Goal: Task Accomplishment & Management: Manage account settings

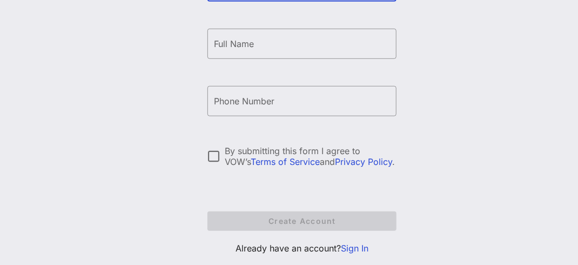
scroll to position [259, 0]
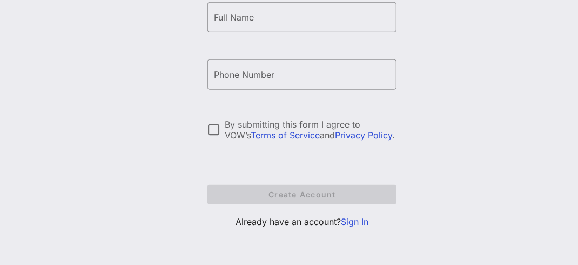
click at [355, 220] on link "Sign In" at bounding box center [355, 221] width 28 height 11
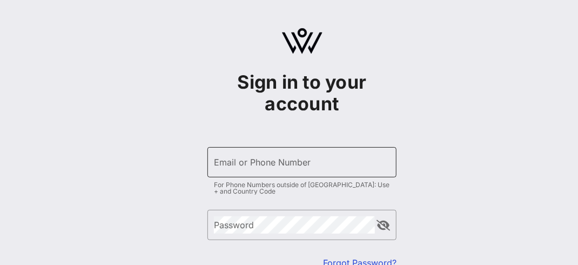
click at [258, 165] on input "Email or Phone Number" at bounding box center [302, 161] width 176 height 17
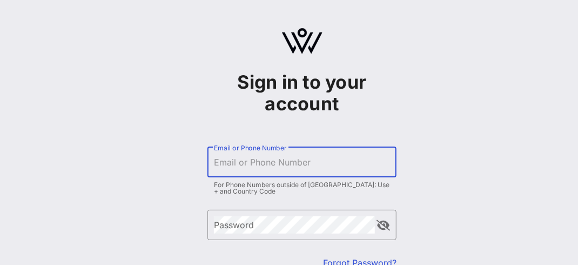
type input "[EMAIL_ADDRESS][DOMAIN_NAME]"
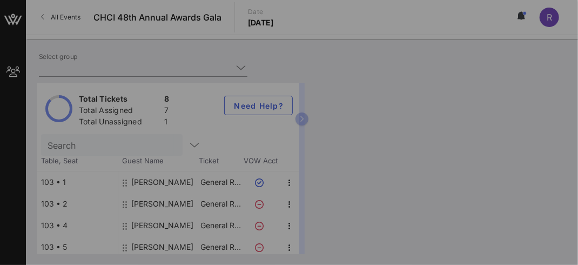
type input "United Food & Commercial Workers International Union (United Food & Commercial …"
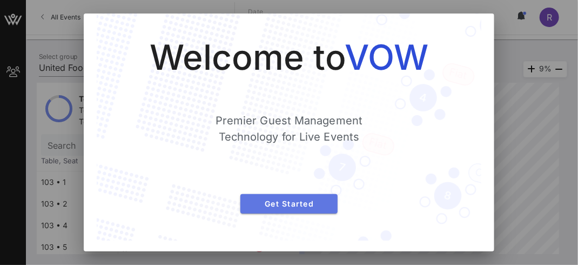
click at [289, 204] on span "Get Started" at bounding box center [289, 203] width 80 height 9
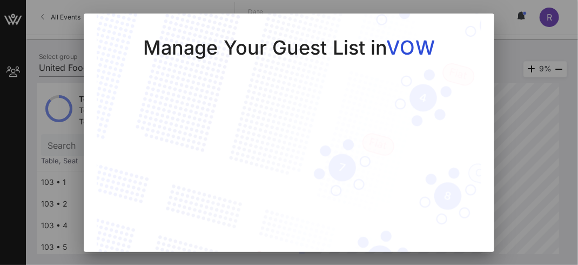
click at [525, 135] on div at bounding box center [289, 132] width 578 height 265
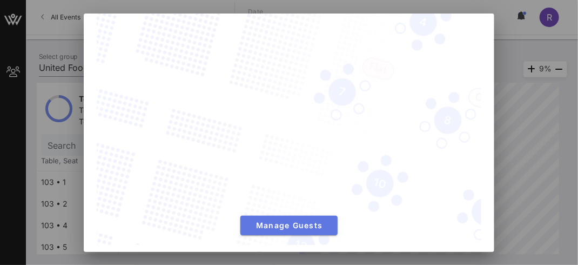
click at [310, 220] on span "Manage Guests" at bounding box center [289, 224] width 80 height 9
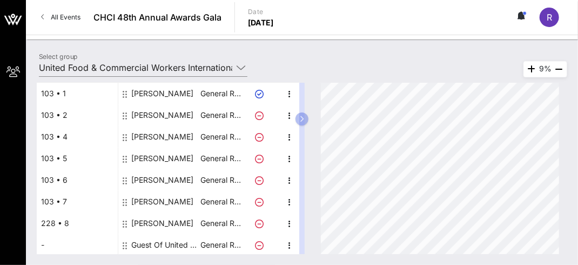
scroll to position [90, 0]
click at [121, 246] on div "Guest Of United Food & Commercial Workers International Union" at bounding box center [158, 244] width 81 height 22
click at [125, 245] on icon at bounding box center [125, 244] width 4 height 9
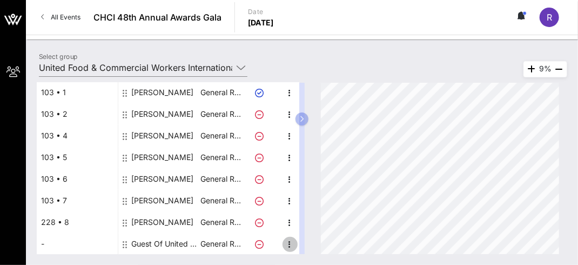
click at [287, 243] on icon "button" at bounding box center [289, 244] width 13 height 13
click at [137, 244] on div "Guest Of United Food & Commercial Workers International Union" at bounding box center [165, 244] width 68 height 22
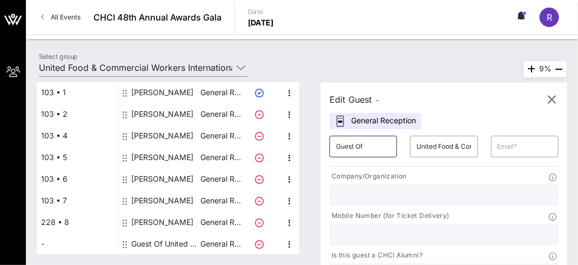
click at [355, 150] on input "Guest Of" at bounding box center [363, 146] width 55 height 17
drag, startPoint x: 384, startPoint y: 146, endPoint x: 298, endPoint y: 146, distance: 86.4
click at [298, 146] on div "Total Tickets 8 Total Assigned 7 Total Unassigned 1 Need Help? Search Table, Se…" at bounding box center [302, 168] width 530 height 171
type input "[PERSON_NAME]"
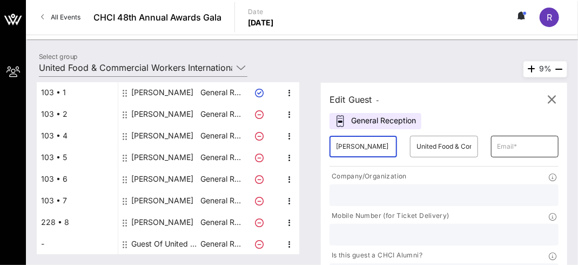
click at [517, 146] on input "text" at bounding box center [524, 146] width 55 height 17
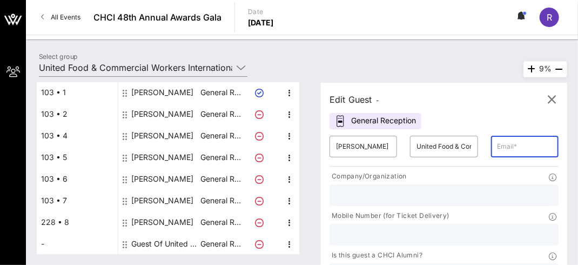
paste input "[EMAIL_ADDRESS][DOMAIN_NAME]"
type input "[EMAIL_ADDRESS][DOMAIN_NAME]"
click at [384, 179] on p "Company/Organization" at bounding box center [367, 176] width 77 height 11
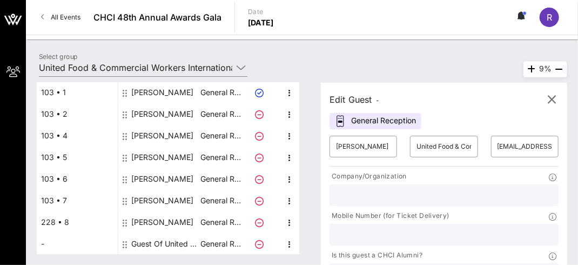
click at [380, 228] on input "text" at bounding box center [444, 234] width 216 height 14
paste input "[PHONE_NUMBER]"
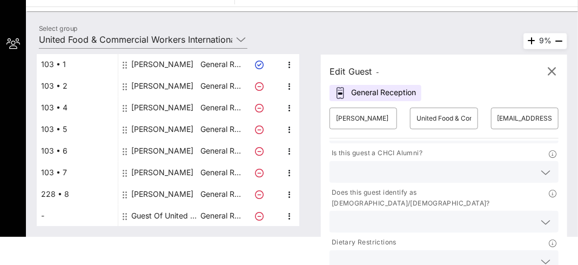
scroll to position [52, 0]
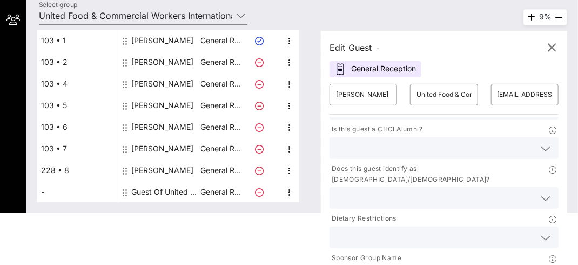
type input "[PHONE_NUMBER]"
click at [407, 171] on p "Does this guest identify as [DEMOGRAPHIC_DATA]/[DEMOGRAPHIC_DATA]?" at bounding box center [438, 174] width 219 height 22
click at [540, 192] on icon at bounding box center [545, 198] width 10 height 13
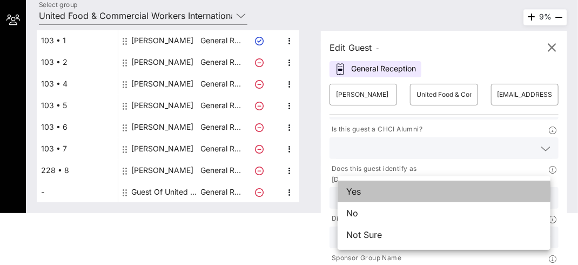
click at [383, 195] on div "Yes" at bounding box center [443, 191] width 213 height 22
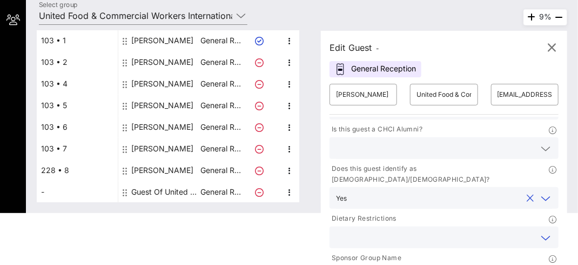
click at [373, 230] on input "text" at bounding box center [435, 237] width 199 height 14
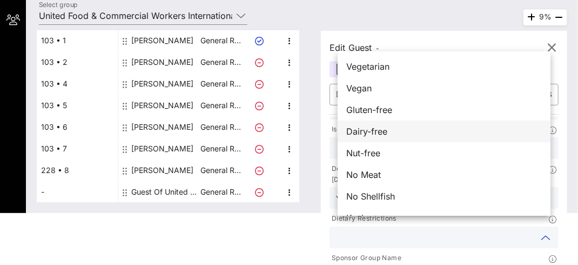
click at [379, 133] on span "Dairy-free" at bounding box center [366, 131] width 41 height 13
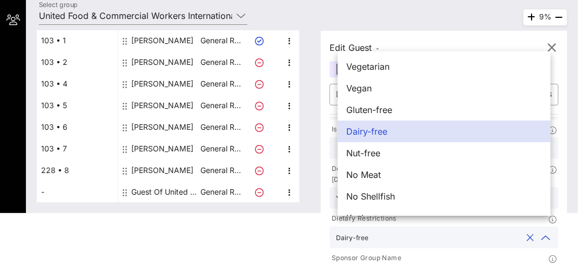
scroll to position [100, 0]
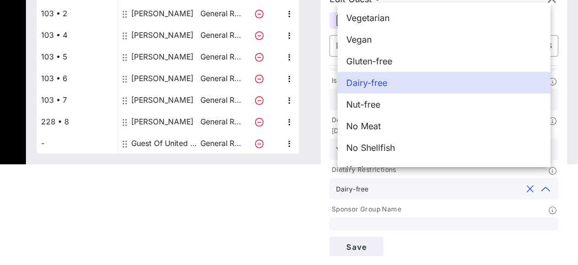
click at [375, 221] on input "text" at bounding box center [444, 228] width 216 height 14
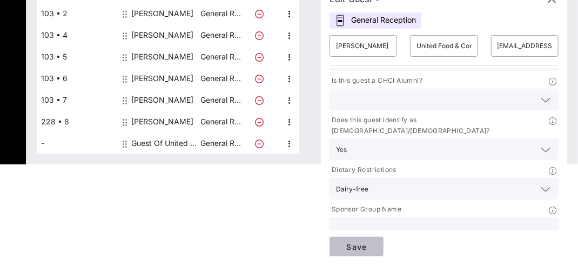
click at [368, 243] on span "Save" at bounding box center [356, 246] width 37 height 9
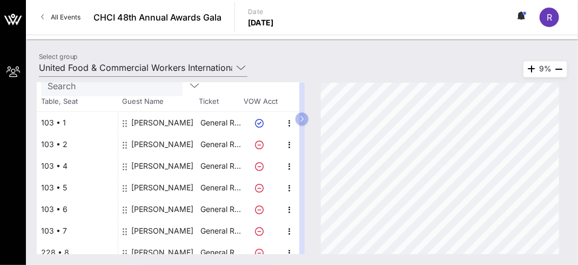
scroll to position [0, 0]
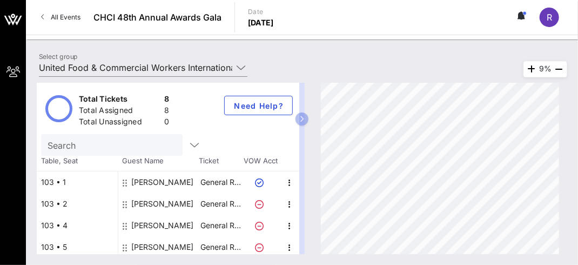
click at [138, 145] on input "Search" at bounding box center [111, 145] width 126 height 14
paste input "[PERSON_NAME]"
type input "[PERSON_NAME]"
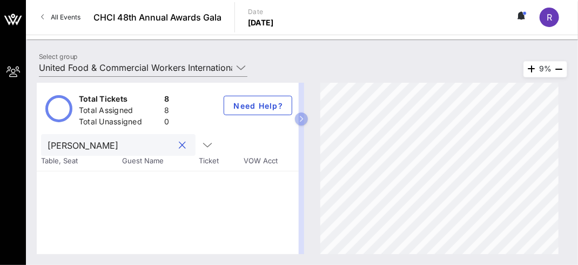
click at [179, 146] on button "clear icon" at bounding box center [182, 145] width 7 height 11
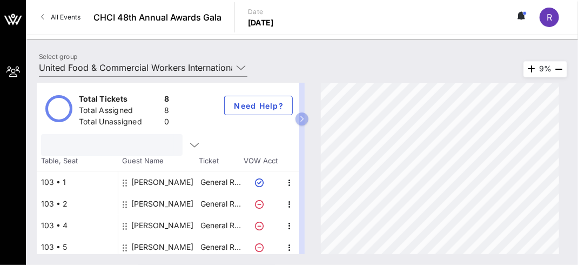
scroll to position [98, 0]
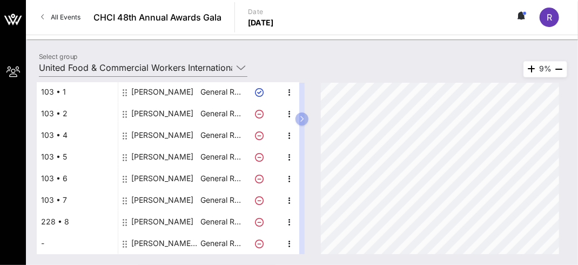
click at [140, 253] on div "Total Tickets 8 Total Assigned 8 Total Unassigned 0 Need Help? Table, Seat Gues…" at bounding box center [168, 168] width 262 height 171
click at [259, 211] on div at bounding box center [261, 222] width 38 height 22
click at [288, 227] on icon "button" at bounding box center [289, 222] width 13 height 13
click at [241, 64] on icon at bounding box center [241, 67] width 10 height 13
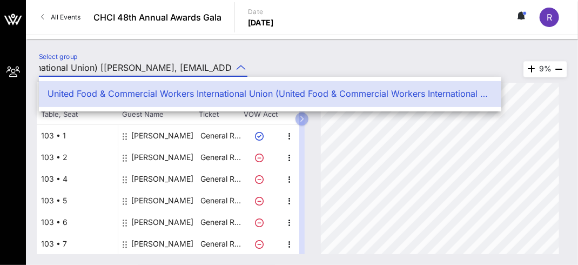
scroll to position [0, 0]
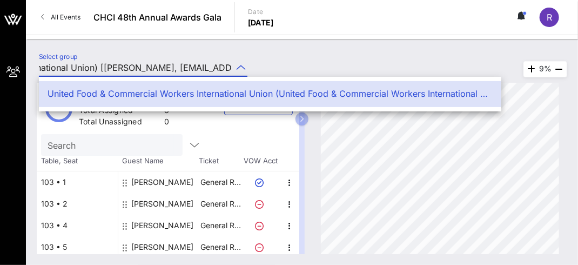
click at [282, 65] on div "Select group United Food & Commercial Workers International Union (United Food …" at bounding box center [301, 69] width 539 height 38
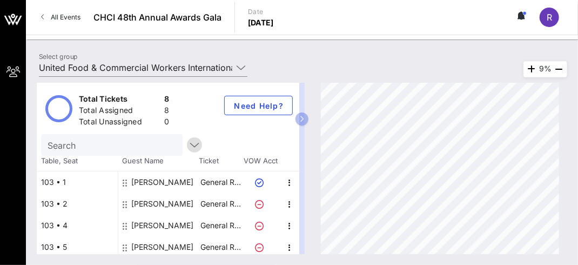
click at [188, 144] on icon "button" at bounding box center [194, 144] width 13 height 13
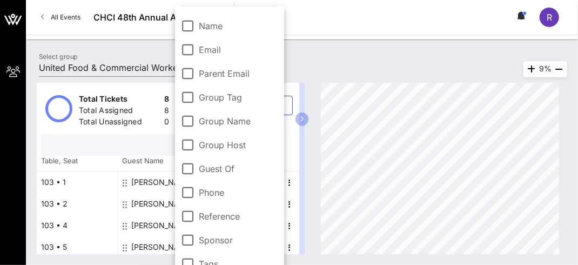
click at [85, 147] on input "text" at bounding box center [111, 145] width 126 height 14
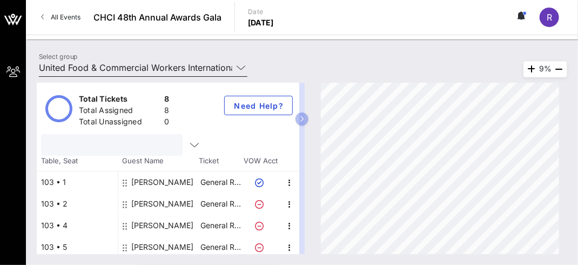
click at [242, 59] on div "Select group United Food & Commercial Workers International Union (United Food …" at bounding box center [143, 67] width 208 height 17
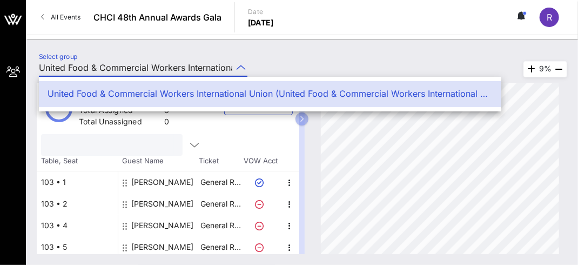
click at [128, 147] on input "text" at bounding box center [111, 145] width 126 height 14
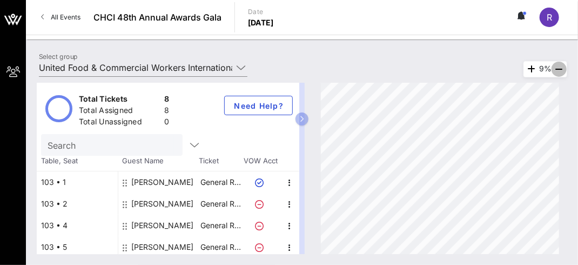
click at [557, 68] on icon "button" at bounding box center [558, 69] width 13 height 13
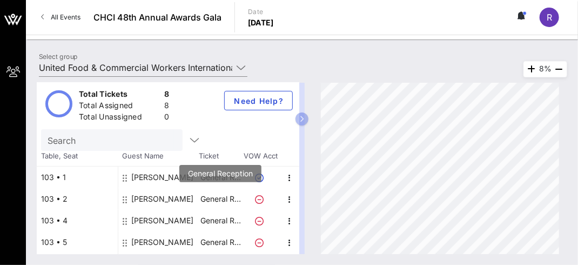
scroll to position [90, 0]
